Goal: Task Accomplishment & Management: Use online tool/utility

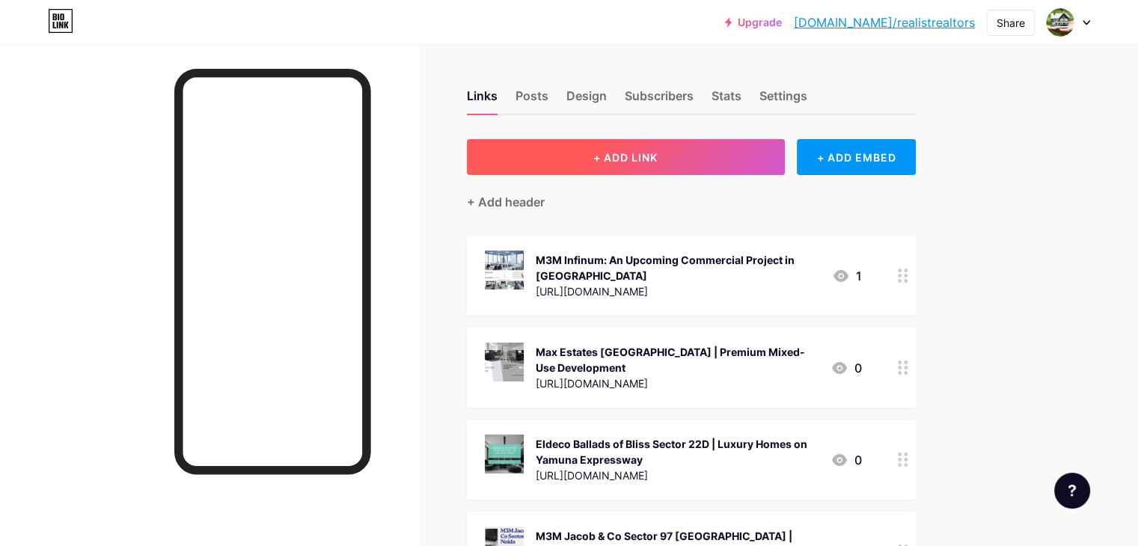
click at [658, 159] on span "+ ADD LINK" at bounding box center [625, 157] width 64 height 13
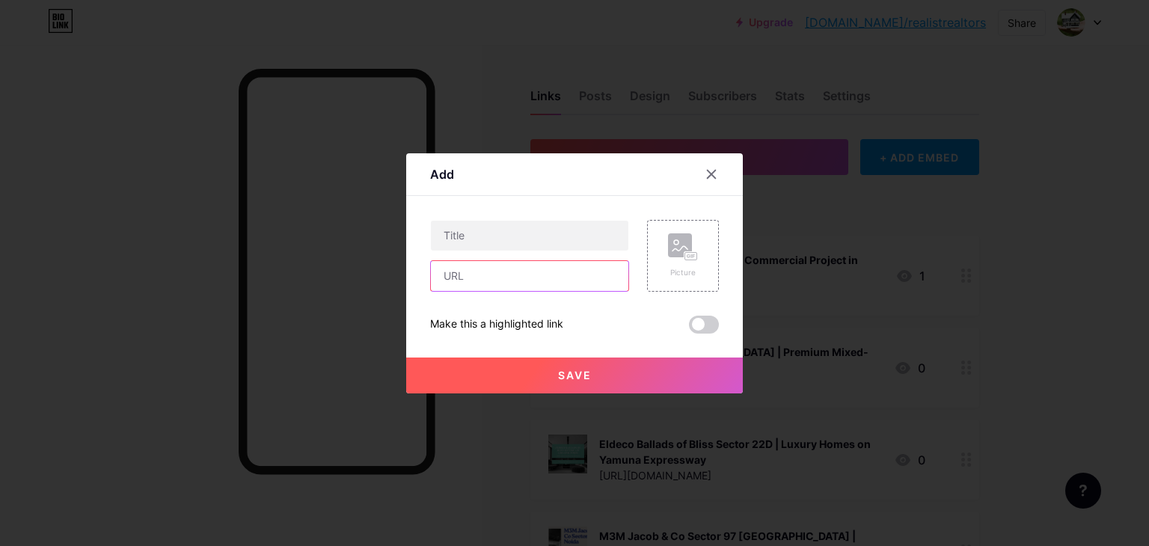
click at [499, 284] on input "text" at bounding box center [530, 276] width 198 height 30
paste input "[URL][DOMAIN_NAME]"
type input "[URL][DOMAIN_NAME]"
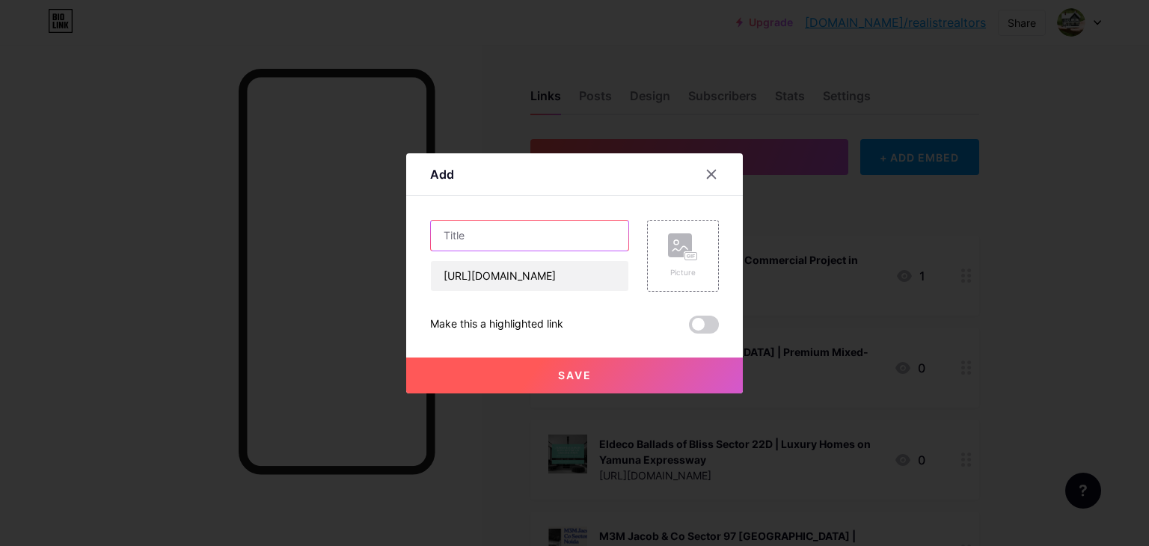
click at [496, 246] on input "text" at bounding box center [530, 236] width 198 height 30
paste input "Smart World [PERSON_NAME] Branded Residences – New Launch Project In [GEOGRAPHI…"
type input "Smart World [PERSON_NAME] Branded Residences – New Launch Project In [GEOGRAPHI…"
click at [560, 183] on div "Add" at bounding box center [574, 178] width 337 height 35
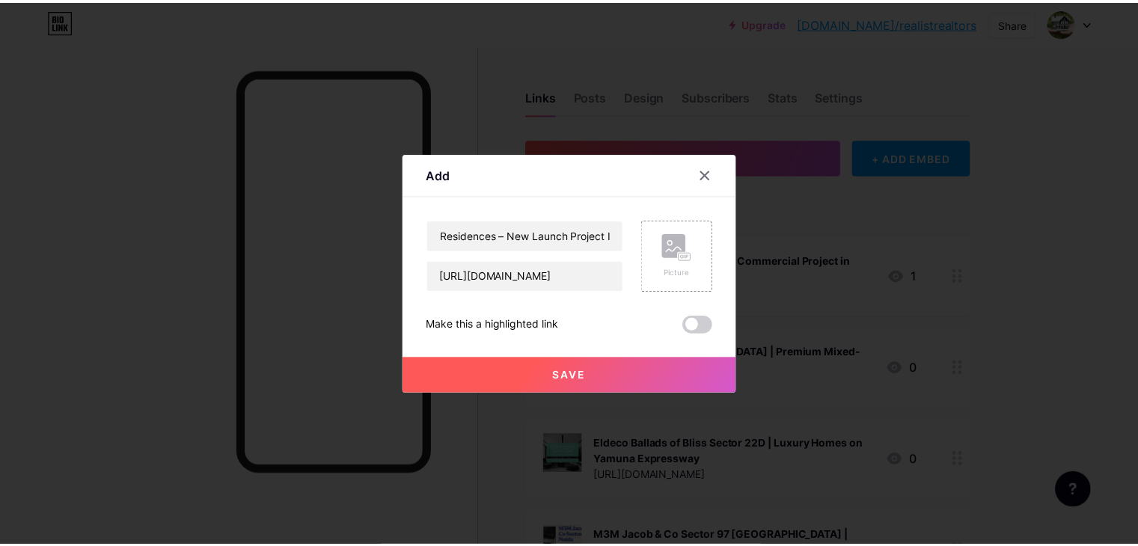
scroll to position [0, 0]
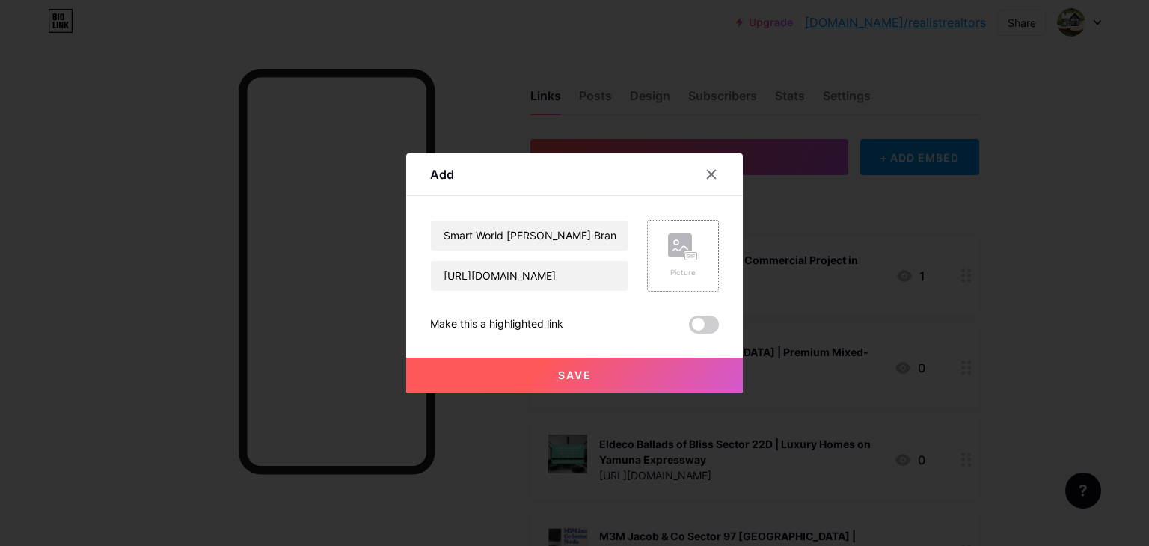
click at [691, 266] on div "Picture" at bounding box center [683, 255] width 30 height 45
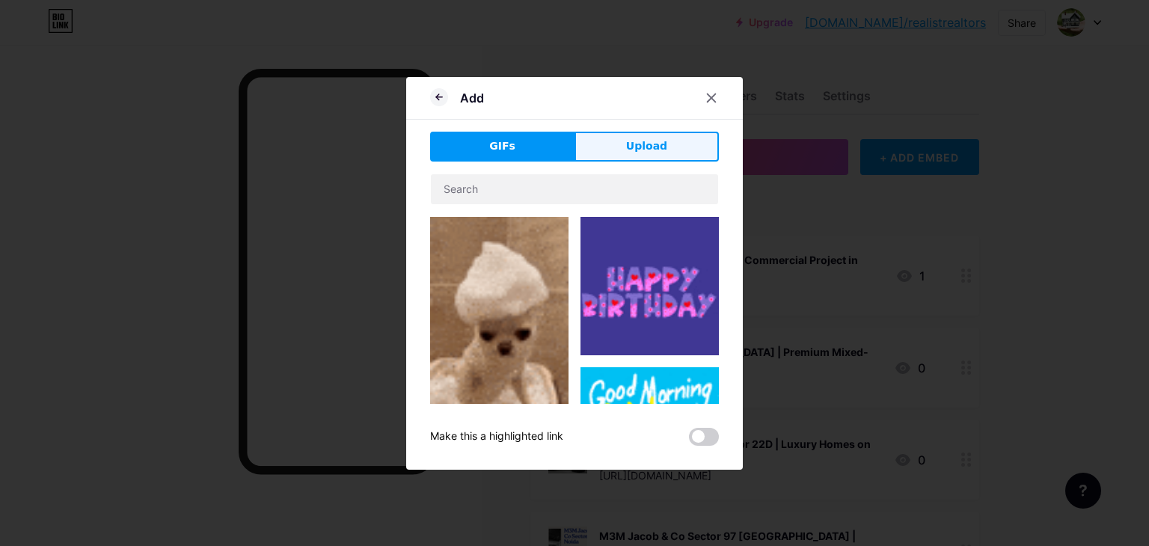
click at [637, 151] on span "Upload" at bounding box center [646, 146] width 41 height 16
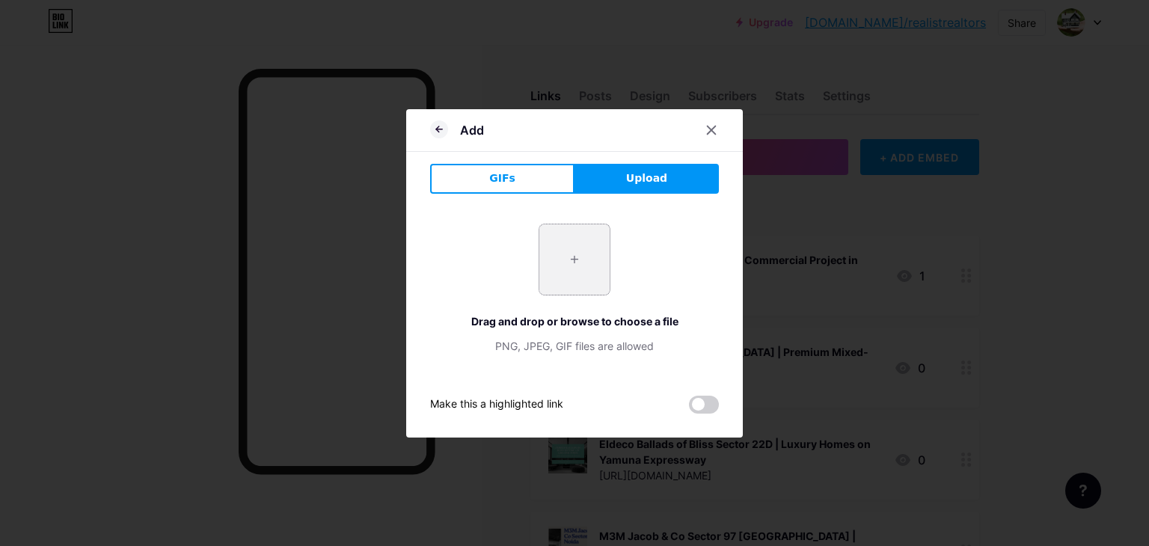
click at [563, 263] on input "file" at bounding box center [574, 259] width 70 height 70
type input "C:\fakepath\3.jpg"
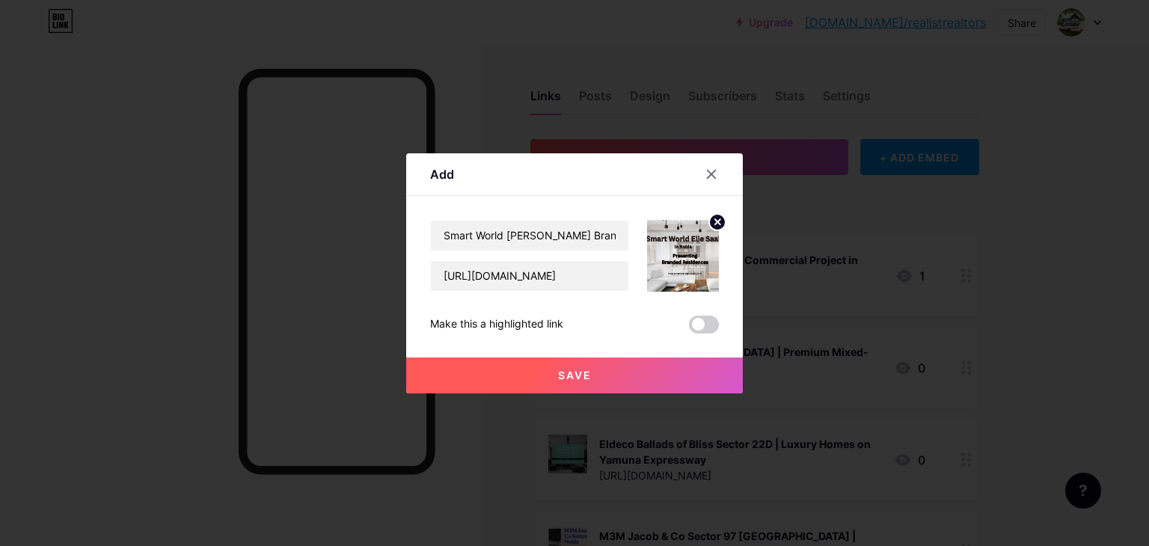
click at [576, 379] on span "Save" at bounding box center [575, 375] width 34 height 13
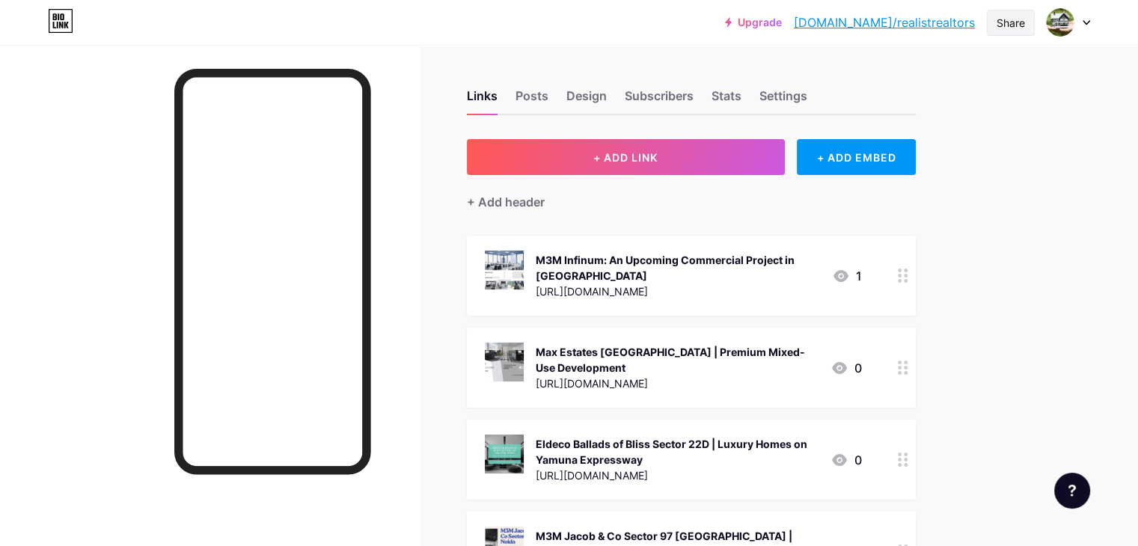
click at [1006, 31] on div "Share" at bounding box center [1011, 23] width 48 height 26
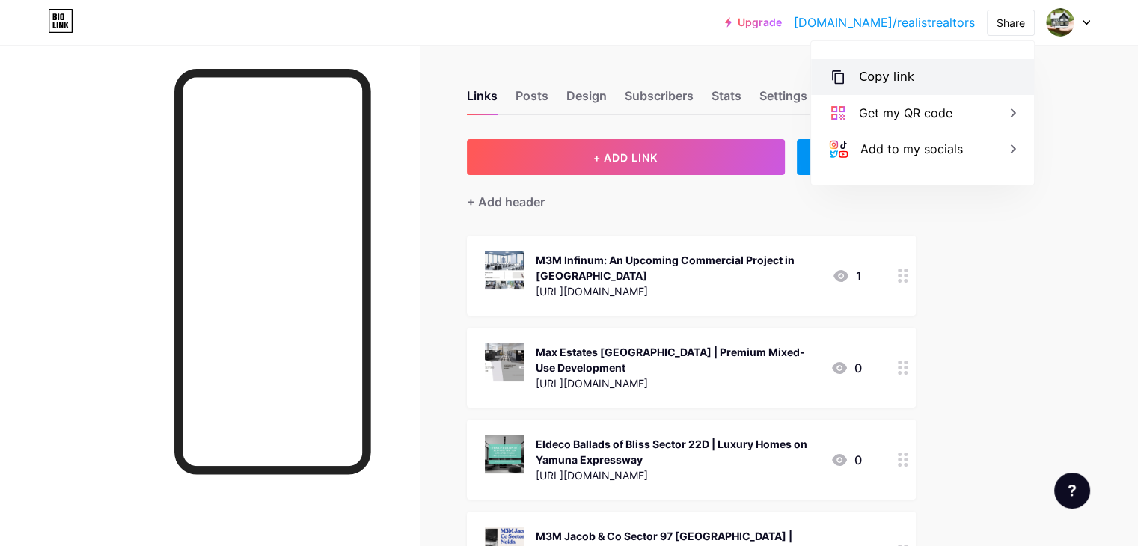
click at [947, 83] on div "Copy link" at bounding box center [922, 77] width 223 height 36
